Goal: Use online tool/utility: Utilize a website feature to perform a specific function

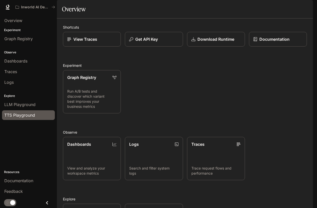
click at [24, 114] on span "TTS Playground" at bounding box center [19, 115] width 31 height 6
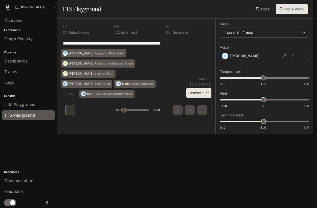
click at [262, 61] on div "[PERSON_NAME]" at bounding box center [254, 56] width 69 height 10
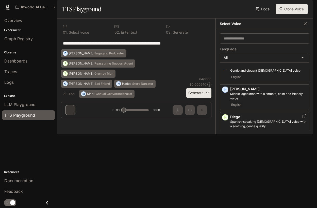
scroll to position [153, 0]
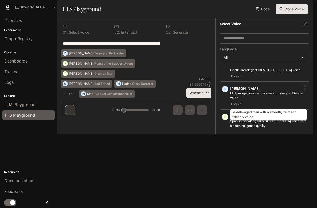
click at [255, 100] on p "Middle-aged man with a smooth, calm and friendly voice" at bounding box center [268, 95] width 77 height 9
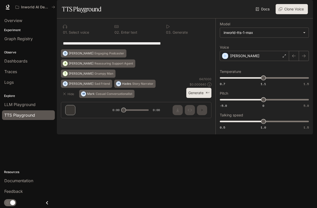
click at [201, 98] on button "Generate ⌘⏎" at bounding box center [198, 93] width 25 height 10
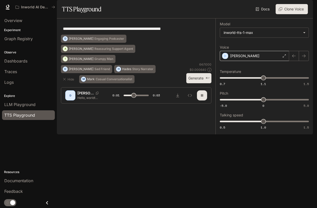
click at [262, 61] on div "[PERSON_NAME]" at bounding box center [254, 56] width 69 height 10
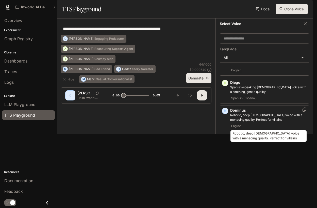
scroll to position [187, 0]
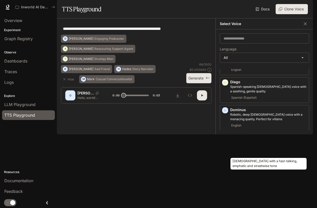
click at [260, 150] on p "[DEMOGRAPHIC_DATA] with a fast-talking, emphatic and streetwise tone" at bounding box center [268, 144] width 77 height 9
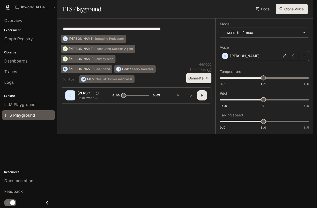
click at [201, 98] on icon "button" at bounding box center [202, 96] width 4 height 4
click at [89, 96] on div "[PERSON_NAME]" at bounding box center [95, 93] width 37 height 5
click at [86, 96] on p "[PERSON_NAME]" at bounding box center [85, 93] width 16 height 5
type input "*"
click at [69, 100] on div "D" at bounding box center [70, 96] width 8 height 8
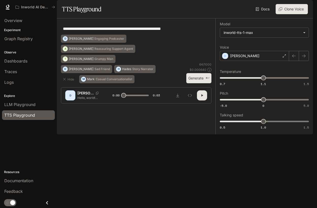
click at [82, 100] on p "Hello, world! What a wonderful day to be a text-to-speech model!" at bounding box center [89, 98] width 24 height 4
click at [81, 100] on p "Hello, world! What a wonderful day to be a text-to-speech model!" at bounding box center [89, 98] width 24 height 4
click at [64, 81] on icon "button" at bounding box center [64, 79] width 4 height 4
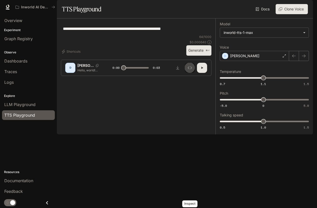
click at [190, 70] on icon "Inspect" at bounding box center [190, 68] width 4 height 4
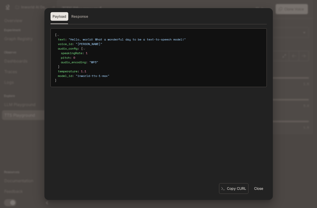
click at [77, 17] on button "Response" at bounding box center [79, 16] width 21 height 9
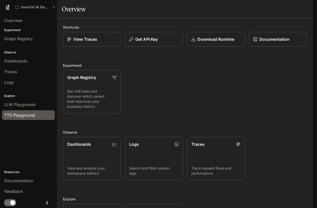
click at [24, 115] on span "TTS Playground" at bounding box center [19, 115] width 31 height 6
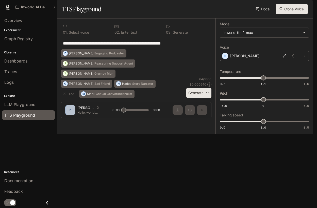
click at [278, 61] on div "[PERSON_NAME]" at bounding box center [254, 56] width 69 height 10
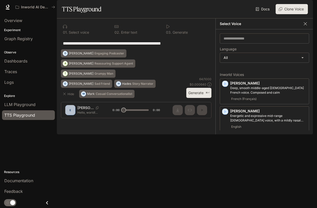
click at [308, 28] on button "button" at bounding box center [305, 24] width 8 height 8
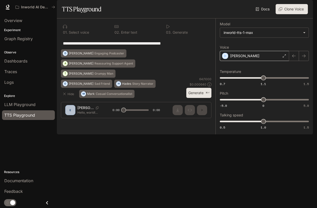
click at [284, 61] on div "[PERSON_NAME]" at bounding box center [254, 56] width 69 height 10
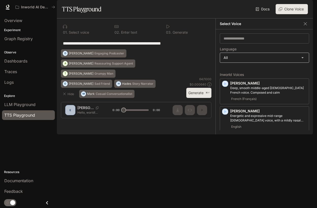
click at [264, 70] on body "**********" at bounding box center [158, 104] width 317 height 208
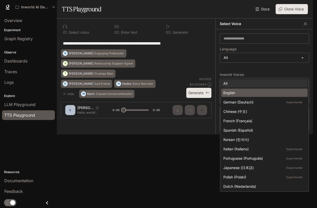
click at [254, 92] on div "English" at bounding box center [263, 92] width 80 height 5
type input "*****"
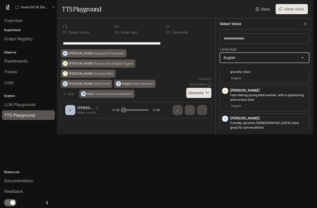
scroll to position [397, 0]
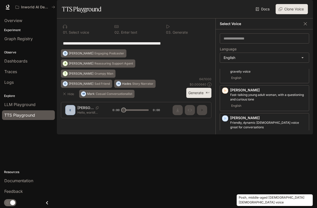
click at [259, 204] on p "Posh, middle-aged [DEMOGRAPHIC_DATA] [DEMOGRAPHIC_DATA] voice" at bounding box center [268, 208] width 77 height 9
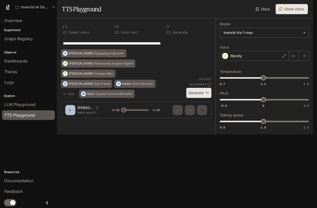
click at [282, 57] on div "**********" at bounding box center [264, 77] width 89 height 108
click at [71, 98] on button "Hide" at bounding box center [69, 94] width 16 height 8
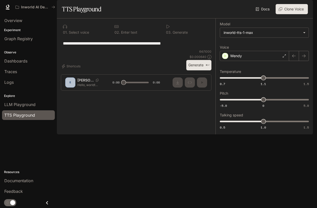
click at [269, 82] on div "**********" at bounding box center [264, 77] width 89 height 108
click at [294, 58] on icon "button" at bounding box center [294, 56] width 4 height 3
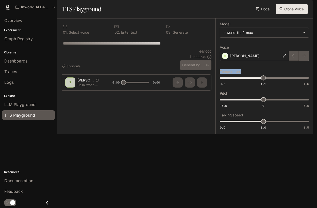
click at [294, 61] on div at bounding box center [299, 56] width 20 height 10
click at [308, 61] on div at bounding box center [299, 56] width 20 height 10
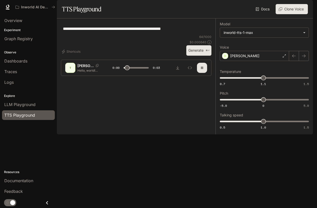
click at [308, 61] on button "button" at bounding box center [303, 56] width 10 height 10
click at [271, 61] on div "Wendy" at bounding box center [254, 56] width 69 height 10
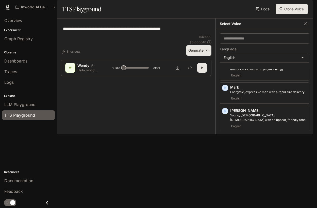
scroll to position [269, 0]
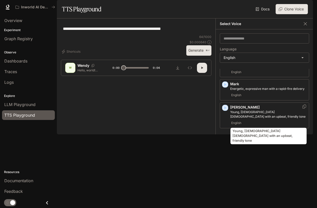
click at [271, 119] on p "Young, [DEMOGRAPHIC_DATA] [DEMOGRAPHIC_DATA] with an upbeat, friendly tone" at bounding box center [268, 114] width 77 height 9
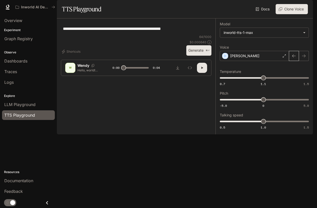
click at [294, 58] on icon "button" at bounding box center [294, 56] width 4 height 4
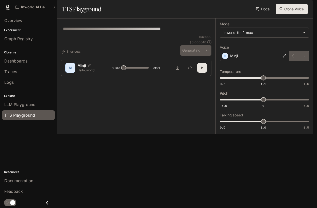
click at [303, 61] on div at bounding box center [299, 56] width 20 height 10
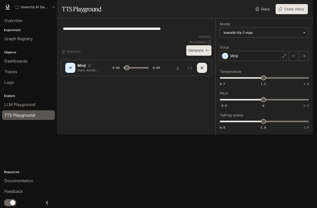
click at [303, 58] on icon "button" at bounding box center [303, 56] width 4 height 4
click at [267, 61] on div "[PERSON_NAME]" at bounding box center [254, 56] width 69 height 10
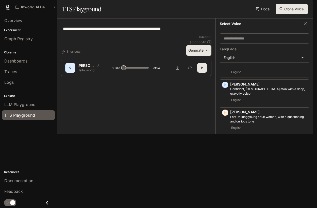
scroll to position [374, 0]
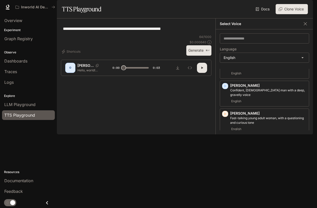
click at [262, 167] on p "[PERSON_NAME]" at bounding box center [268, 169] width 77 height 5
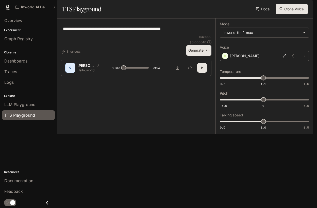
click at [275, 61] on div "[PERSON_NAME]" at bounding box center [254, 56] width 69 height 10
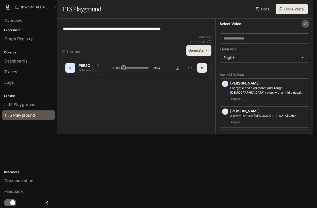
click at [305, 26] on icon "button" at bounding box center [304, 23] width 5 height 5
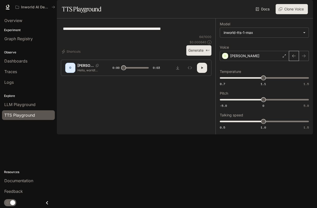
click at [294, 61] on button "button" at bounding box center [293, 56] width 10 height 10
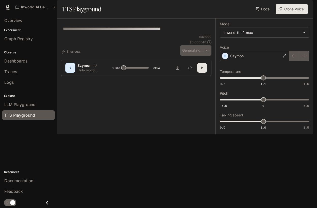
click at [303, 61] on div at bounding box center [299, 56] width 20 height 10
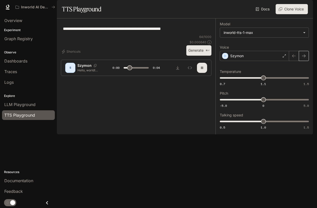
click at [302, 58] on icon "button" at bounding box center [303, 56] width 4 height 4
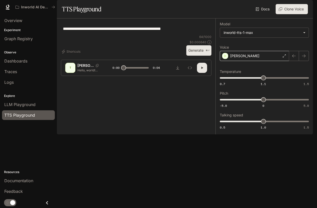
click at [271, 61] on div "[PERSON_NAME]" at bounding box center [254, 56] width 69 height 10
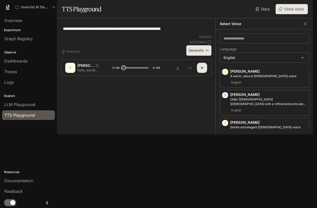
scroll to position [30, 0]
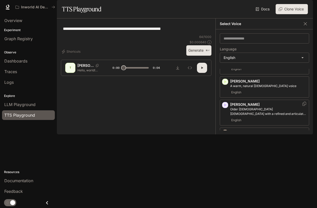
click at [266, 123] on div "English" at bounding box center [268, 120] width 77 height 6
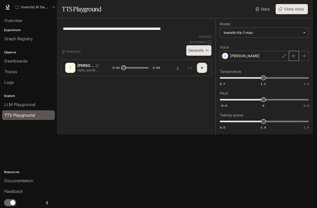
click at [294, 61] on button "button" at bounding box center [293, 56] width 10 height 10
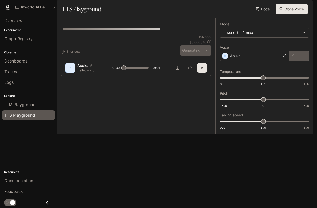
click at [301, 61] on div at bounding box center [299, 56] width 20 height 10
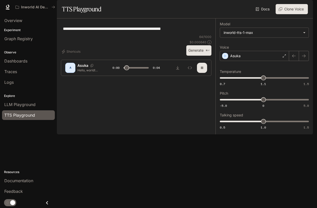
click at [301, 61] on button "button" at bounding box center [303, 56] width 10 height 10
type input "*"
